Goal: Navigation & Orientation: Go to known website

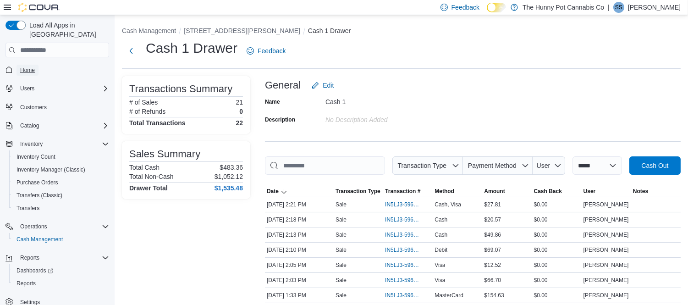
click at [27, 66] on span "Home" at bounding box center [27, 69] width 15 height 7
